Goal: Information Seeking & Learning: Learn about a topic

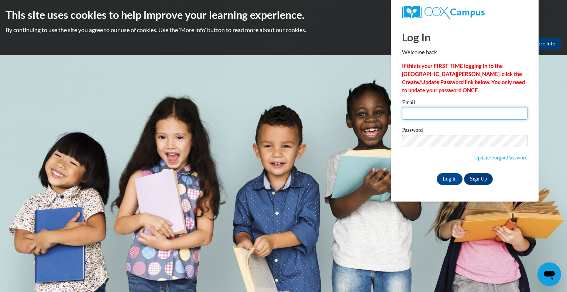
click at [406, 111] on input "Email" at bounding box center [464, 113] width 125 height 13
type input "alena.fiala@rusd.org"
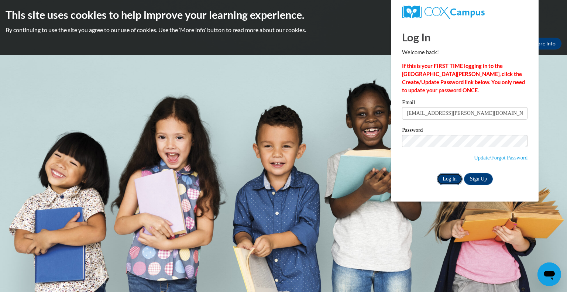
click at [451, 175] on input "Log In" at bounding box center [449, 179] width 26 height 12
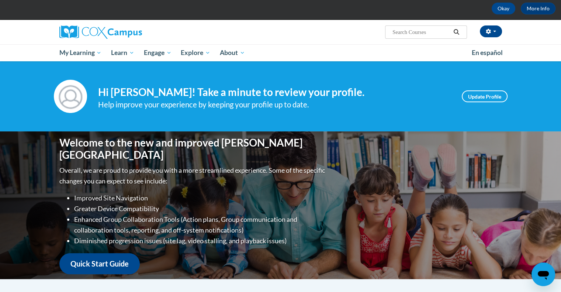
scroll to position [5, 0]
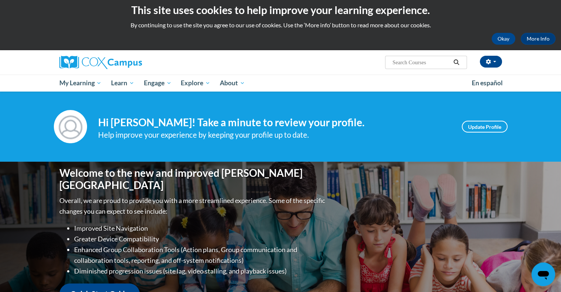
click at [395, 62] on input "Search..." at bounding box center [421, 62] width 59 height 9
type input "response to intervention"
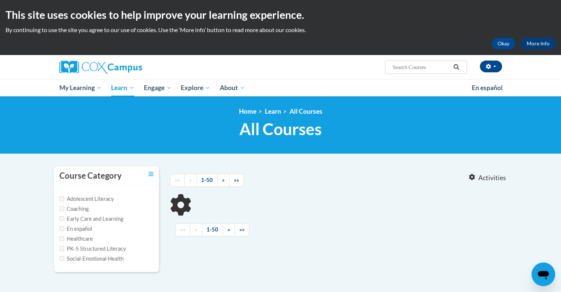
type input "response to intervention"
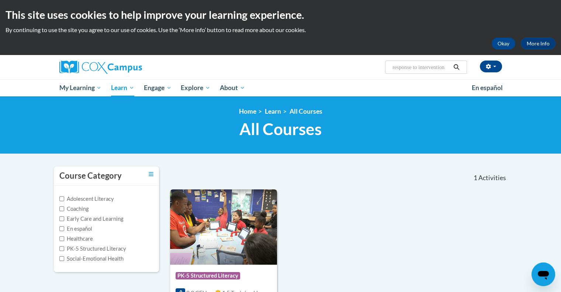
click at [217, 229] on img at bounding box center [223, 226] width 107 height 75
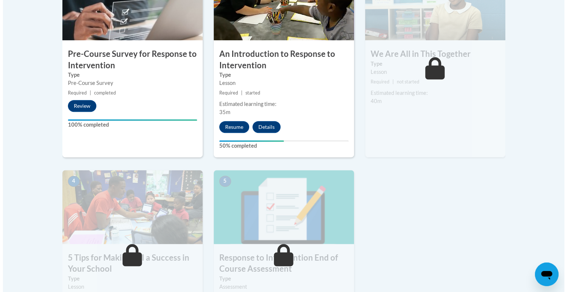
scroll to position [293, 0]
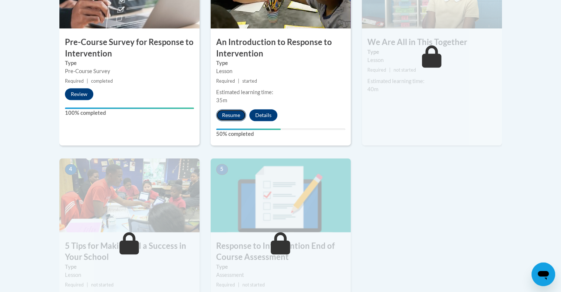
click at [229, 114] on button "Resume" at bounding box center [231, 115] width 30 height 12
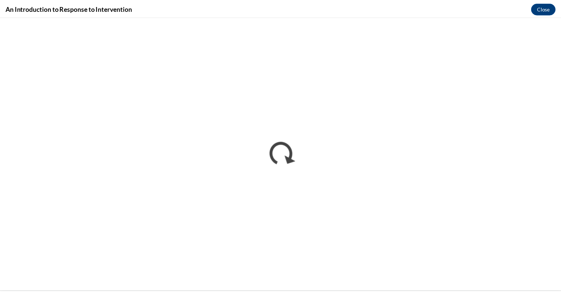
scroll to position [0, 0]
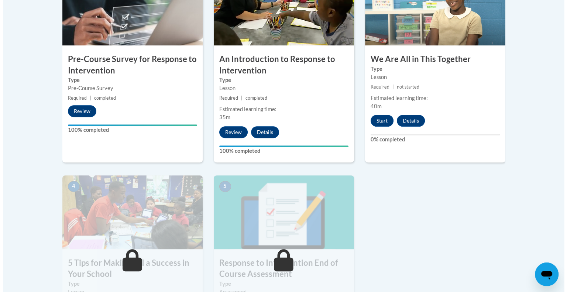
scroll to position [274, 0]
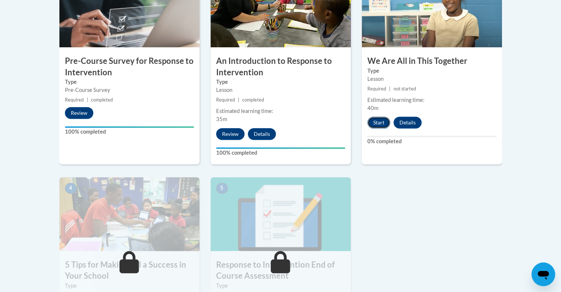
click at [378, 120] on button "Start" at bounding box center [378, 123] width 23 height 12
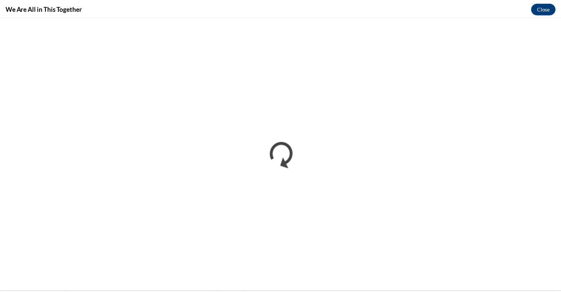
scroll to position [0, 0]
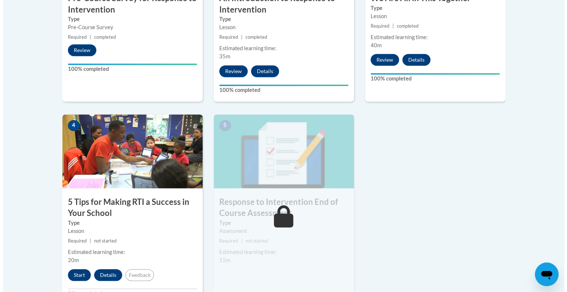
scroll to position [331, 0]
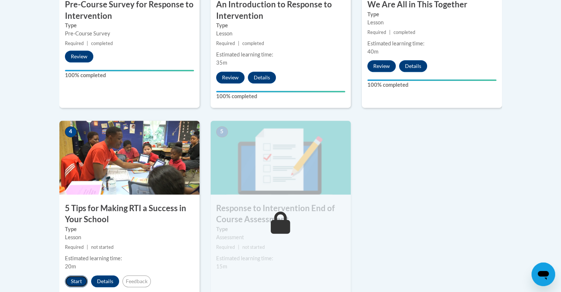
click at [77, 281] on button "Start" at bounding box center [76, 281] width 23 height 12
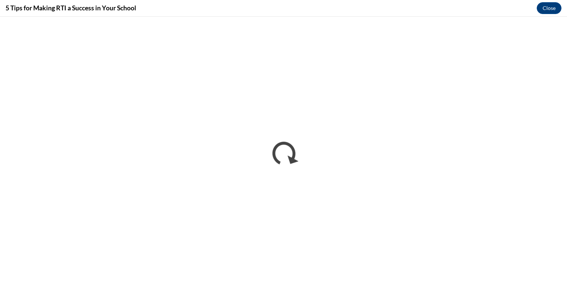
scroll to position [0, 0]
